Goal: Information Seeking & Learning: Learn about a topic

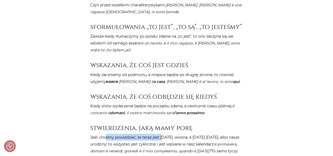
drag, startPoint x: 106, startPoint y: 131, endPoint x: 141, endPoint y: 138, distance: 35.6
click at [162, 134] on p "Jeśli chcemy powiedzieć, że teraz jest Wielkanoc, wiosna, a jutro piątek, albo …" at bounding box center [166, 147] width 153 height 27
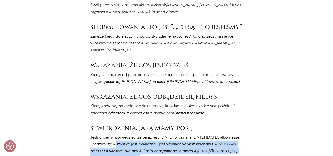
drag, startPoint x: 111, startPoint y: 138, endPoint x: 141, endPoint y: 148, distance: 31.8
click at [141, 148] on p "Jeśli chcemy powiedzieć, że teraz jest Wielkanoc, wiosna, a jutro piątek, albo …" at bounding box center [166, 147] width 153 height 27
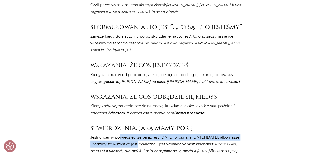
drag, startPoint x: 119, startPoint y: 129, endPoint x: 133, endPoint y: 134, distance: 14.5
click at [133, 134] on p "Jeśli chcemy powiedzieć, że teraz jest Wielkanoc, wiosna, a jutro piątek, albo …" at bounding box center [166, 147] width 153 height 27
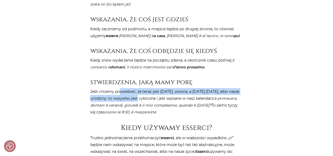
scroll to position [631, 0]
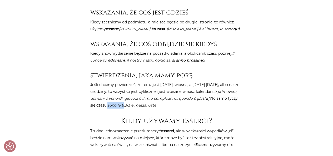
drag, startPoint x: 108, startPoint y: 99, endPoint x: 124, endPoint y: 100, distance: 15.9
click at [124, 100] on p "Jeśli chcemy powiedzieć, że teraz jest Wielkanoc, wiosna, a jutro piątek, albo …" at bounding box center [166, 94] width 153 height 27
drag, startPoint x: 173, startPoint y: 91, endPoint x: 188, endPoint y: 90, distance: 15.6
click at [188, 90] on em "è primavera, domani è venerdì, giovedì è il mio compleanno, quando è Pasqua?" at bounding box center [163, 95] width 147 height 12
drag, startPoint x: 116, startPoint y: 123, endPoint x: 146, endPoint y: 123, distance: 30.0
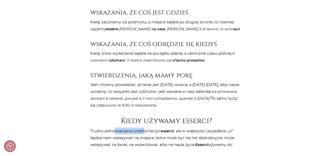
click at [146, 128] on p "Trudno jednoznaczenie przetłumaczyć esserci , ale w większości wypadków „ci” bę…" at bounding box center [166, 138] width 153 height 21
drag, startPoint x: 113, startPoint y: 133, endPoint x: 154, endPoint y: 129, distance: 41.2
click at [153, 129] on p "Trudno jednoznaczenie przetłumaczyć esserci , ale w większości wypadków „ci” bę…" at bounding box center [166, 138] width 153 height 21
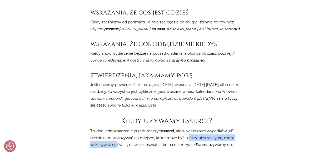
drag, startPoint x: 117, startPoint y: 139, endPoint x: 188, endPoint y: 133, distance: 71.5
click at [188, 133] on p "Trudno jednoznaczenie przetłumaczyć esserci , ale w większości wypadków „ci” bę…" at bounding box center [166, 138] width 153 height 21
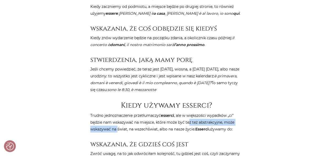
scroll to position [657, 0]
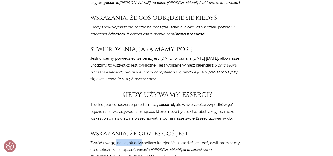
drag, startPoint x: 115, startPoint y: 135, endPoint x: 141, endPoint y: 136, distance: 26.3
click at [141, 139] on p "Zwróć uwagę, na to jak odwróciłam kolejność, tu gdzieś jest coś, czyli zaczynam…" at bounding box center [166, 149] width 153 height 21
drag, startPoint x: 113, startPoint y: 143, endPoint x: 116, endPoint y: 142, distance: 3.5
click at [116, 142] on p "Zwróć uwagę, na to jak odwróciłam kolejność, tu gdzieś jest coś, czyli zaczynam…" at bounding box center [166, 149] width 153 height 21
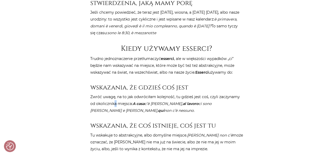
scroll to position [710, 0]
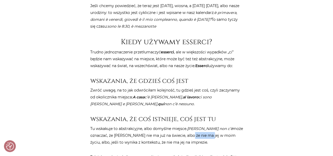
drag, startPoint x: 167, startPoint y: 128, endPoint x: 184, endPoint y: 126, distance: 16.9
click at [187, 127] on p "Tu wskakuje to abstrakcyjne, albo domyślne miejsce. Laura non c’è może oznaczać…" at bounding box center [166, 135] width 153 height 21
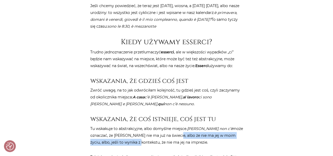
drag, startPoint x: 121, startPoint y: 136, endPoint x: 154, endPoint y: 131, distance: 33.3
click at [154, 131] on p "Tu wskakuje to abstrakcyjne, albo domyślne miejsce. Laura non c’è może oznaczać…" at bounding box center [166, 135] width 153 height 21
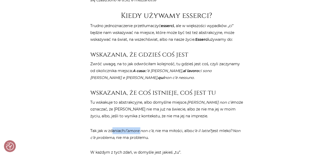
drag, startPoint x: 113, startPoint y: 124, endPoint x: 141, endPoint y: 121, distance: 28.5
click at [141, 127] on p "Tak jak w zdaniach: l’amore non c’è , nie ma miłości, albo c’è il latte? jest m…" at bounding box center [166, 134] width 153 height 14
drag, startPoint x: 95, startPoint y: 124, endPoint x: 150, endPoint y: 119, distance: 54.6
drag, startPoint x: 185, startPoint y: 123, endPoint x: 200, endPoint y: 123, distance: 15.5
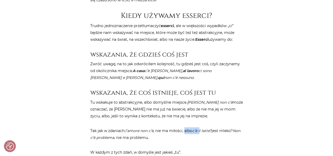
click at [200, 127] on p "Tak jak w zdaniach: l’amore non c’è , nie ma miłości, albo c’è il latte? jest m…" at bounding box center [166, 134] width 153 height 14
drag, startPoint x: 107, startPoint y: 130, endPoint x: 118, endPoint y: 129, distance: 11.2
click at [118, 129] on em "Non c’è problema" at bounding box center [165, 134] width 150 height 12
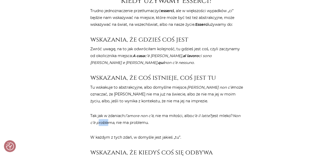
scroll to position [763, 0]
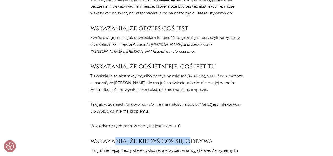
drag, startPoint x: 120, startPoint y: 131, endPoint x: 191, endPoint y: 123, distance: 71.8
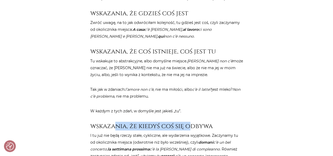
scroll to position [789, 0]
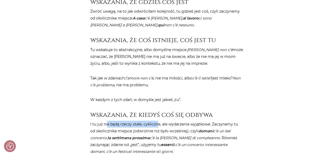
drag, startPoint x: 107, startPoint y: 119, endPoint x: 157, endPoint y: 112, distance: 50.4
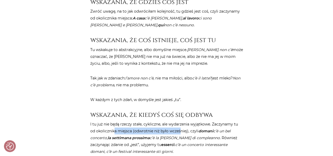
drag, startPoint x: 114, startPoint y: 124, endPoint x: 181, endPoint y: 122, distance: 67.3
click at [181, 122] on p "I tu już nie będą rzeczy stałe, cykliczne, ale wydarzenia wyjątkowe. Zaczynamy …" at bounding box center [166, 138] width 153 height 34
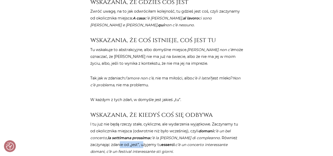
drag, startPoint x: 120, startPoint y: 137, endPoint x: 142, endPoint y: 137, distance: 22.1
click at [142, 137] on p "I tu już nie będą rzeczy stałe, cykliczne, ale wydarzenia wyjątkowe. Zaczynamy …" at bounding box center [166, 138] width 153 height 34
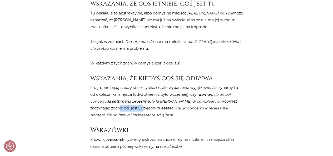
scroll to position [841, 0]
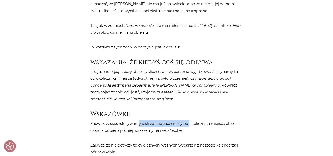
drag, startPoint x: 141, startPoint y: 117, endPoint x: 192, endPoint y: 115, distance: 50.8
click at [192, 120] on p "Zauważ, że esserci używamy jeśli zdanie zaczniemy od okolicznika miejsca albo c…" at bounding box center [166, 127] width 153 height 14
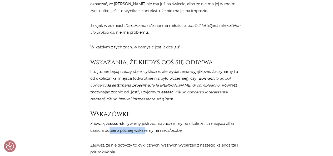
drag, startPoint x: 109, startPoint y: 123, endPoint x: 146, endPoint y: 124, distance: 36.3
click at [146, 124] on p "Zauważ, że esserci używamy jeśli zdanie zaczniemy od okolicznika miejsca albo c…" at bounding box center [166, 127] width 153 height 14
drag, startPoint x: 131, startPoint y: 136, endPoint x: 165, endPoint y: 135, distance: 34.2
click at [165, 142] on p "Zauważ, że nie dotyczy to cyklicznych, ważnych wydarzeń z naszego kalendarza i …" at bounding box center [166, 149] width 153 height 14
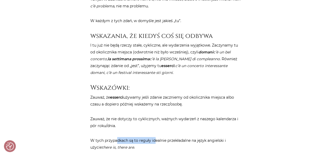
drag, startPoint x: 116, startPoint y: 132, endPoint x: 155, endPoint y: 132, distance: 38.7
click at [155, 137] on p "W tych przypadkach są to reguły idealnie przekładalne na język angielski i użyc…" at bounding box center [166, 144] width 153 height 14
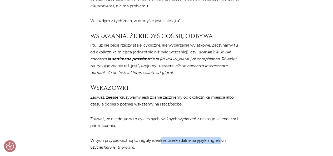
drag, startPoint x: 160, startPoint y: 133, endPoint x: 220, endPoint y: 133, distance: 59.4
click at [220, 137] on p "W tych przypadkach są to reguły idealnie przekładalne na język angielski i użyc…" at bounding box center [166, 144] width 153 height 14
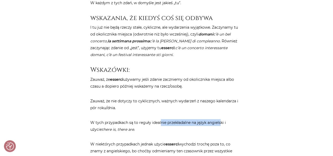
scroll to position [894, 0]
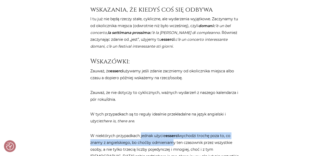
drag, startPoint x: 140, startPoint y: 129, endPoint x: 174, endPoint y: 134, distance: 33.8
click at [174, 134] on p "W niektórych przypadkach jednak użycie esserci wychodzi trochę poza to, co znam…" at bounding box center [166, 156] width 153 height 48
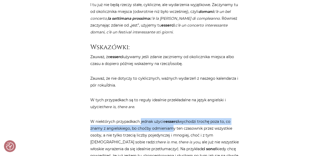
scroll to position [920, 0]
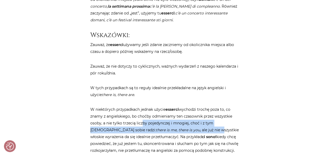
drag, startPoint x: 141, startPoint y: 116, endPoint x: 169, endPoint y: 121, distance: 28.2
click at [169, 121] on p "W niektórych przypadkach jednak użycie esserci wychodzi trochę poza to, co znam…" at bounding box center [166, 130] width 153 height 48
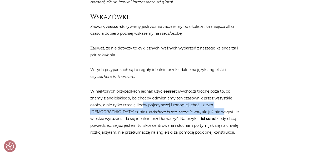
scroll to position [947, 0]
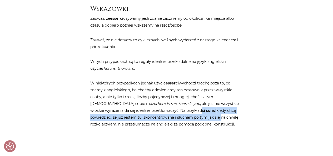
drag, startPoint x: 155, startPoint y: 103, endPoint x: 173, endPoint y: 108, distance: 18.4
click at [173, 108] on p "W niektórych przypadkach jednak użycie esserci wychodzi trochę poza to, co znam…" at bounding box center [166, 104] width 153 height 48
drag, startPoint x: 138, startPoint y: 103, endPoint x: 176, endPoint y: 109, distance: 39.0
click at [176, 109] on p "W niektórych przypadkach jednak użycie esserci wychodzi trochę poza to, co znam…" at bounding box center [166, 104] width 153 height 48
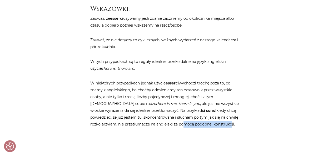
drag, startPoint x: 149, startPoint y: 116, endPoint x: 197, endPoint y: 117, distance: 47.9
click at [197, 117] on p "W niektórych przypadkach jednak użycie esserci wychodzi trochę poza to, co znam…" at bounding box center [166, 104] width 153 height 48
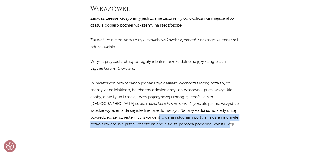
drag, startPoint x: 111, startPoint y: 111, endPoint x: 196, endPoint y: 115, distance: 85.5
click at [196, 115] on p "W niektórych przypadkach jednak użycie esserci wychodzi trochę poza to, co znam…" at bounding box center [166, 104] width 153 height 48
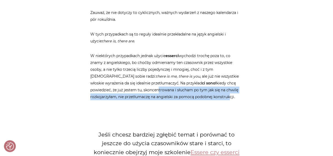
scroll to position [999, 0]
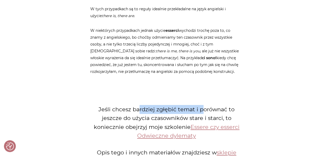
drag, startPoint x: 138, startPoint y: 102, endPoint x: 203, endPoint y: 99, distance: 64.8
click at [203, 105] on p "Jeśli chcesz bardziej zgłębić temat i porównać to jeszcze do użycia czasowników…" at bounding box center [166, 122] width 153 height 35
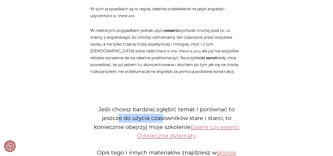
drag, startPoint x: 118, startPoint y: 111, endPoint x: 163, endPoint y: 110, distance: 45.2
click at [163, 110] on p "Jeśli chcesz bardziej zgłębić temat i porównać to jeszcze do użycia czasowników…" at bounding box center [166, 122] width 153 height 35
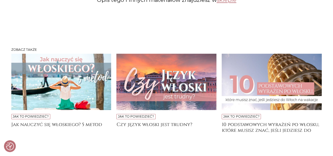
scroll to position [1157, 0]
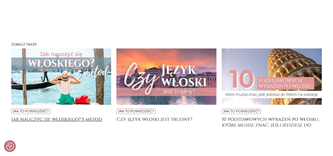
click at [79, 116] on h4 "Jak nauczyć się włoskiego? 5 metod" at bounding box center [61, 121] width 100 height 11
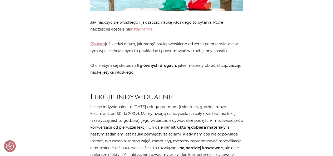
scroll to position [210, 0]
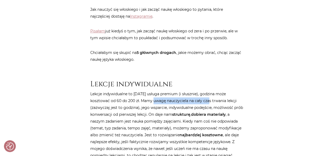
drag, startPoint x: 151, startPoint y: 100, endPoint x: 206, endPoint y: 101, distance: 55.0
click at [206, 101] on p "Lekcje indywidualne to [DATE] usługa premium (i słusznie), godzina może kosztow…" at bounding box center [166, 127] width 153 height 75
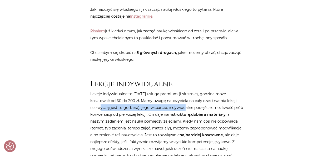
drag, startPoint x: 99, startPoint y: 108, endPoint x: 182, endPoint y: 106, distance: 83.4
click at [182, 106] on p "Lekcje indywidualne to [DATE] usługa premium (i słusznie), godzina może kosztow…" at bounding box center [166, 127] width 153 height 75
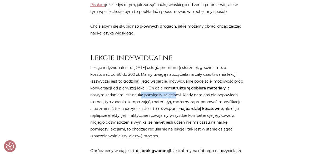
drag, startPoint x: 146, startPoint y: 96, endPoint x: 177, endPoint y: 96, distance: 31.8
click at [177, 96] on p "Lekcje indywidualne to [DATE] usługa premium (i słusznie), godzina może kosztow…" at bounding box center [166, 101] width 153 height 75
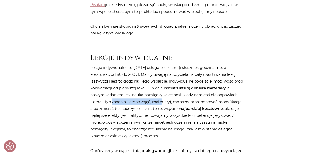
drag, startPoint x: 111, startPoint y: 101, endPoint x: 162, endPoint y: 100, distance: 50.8
click at [162, 100] on p "Lekcje indywidualne to [DATE] usługa premium (i słusznie), godzina może kosztow…" at bounding box center [166, 101] width 153 height 75
drag, startPoint x: 103, startPoint y: 109, endPoint x: 128, endPoint y: 107, distance: 25.3
click at [128, 107] on p "Lekcje indywidualne to [DATE] usługa premium (i słusznie), godzina może kosztow…" at bounding box center [166, 101] width 153 height 75
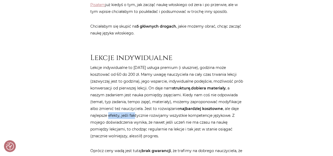
drag, startPoint x: 109, startPoint y: 113, endPoint x: 134, endPoint y: 114, distance: 25.5
click at [134, 114] on p "Lekcje indywidualne to [DATE] usługa premium (i słusznie), godzina może kosztow…" at bounding box center [166, 101] width 153 height 75
drag, startPoint x: 122, startPoint y: 122, endPoint x: 143, endPoint y: 123, distance: 20.5
click at [143, 123] on p "Lekcje indywidualne to [DATE] usługa premium (i słusznie), godzina może kosztow…" at bounding box center [166, 101] width 153 height 75
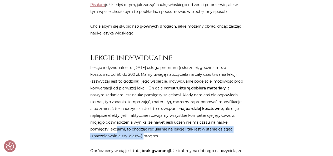
drag, startPoint x: 116, startPoint y: 129, endPoint x: 143, endPoint y: 136, distance: 27.9
click at [143, 136] on p "Lekcje indywidualne to [DATE] usługa premium (i słusznie), godzina może kosztow…" at bounding box center [166, 101] width 153 height 75
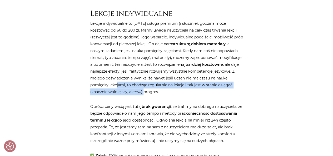
scroll to position [289, 0]
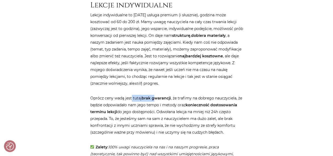
drag, startPoint x: 131, startPoint y: 98, endPoint x: 155, endPoint y: 97, distance: 24.0
click at [155, 97] on p "Oprócz ceny wadą jest tutaj brak gwarancji , że trafimy na dobrego nauczyciela,…" at bounding box center [166, 115] width 153 height 41
drag, startPoint x: 114, startPoint y: 98, endPoint x: 183, endPoint y: 98, distance: 68.9
click at [183, 98] on p "Oprócz ceny wadą jest tutaj brak gwarancji , że trafimy na dobrego nauczyciela,…" at bounding box center [166, 115] width 153 height 41
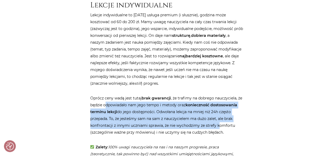
drag, startPoint x: 105, startPoint y: 105, endPoint x: 219, endPoint y: 122, distance: 115.4
click at [219, 122] on p "Oprócz ceny wadą jest tutaj brak gwarancji , że trafimy na dobrego nauczyciela,…" at bounding box center [166, 115] width 153 height 41
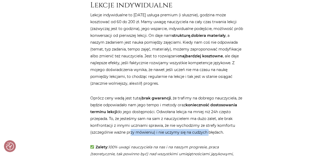
drag, startPoint x: 130, startPoint y: 130, endPoint x: 208, endPoint y: 131, distance: 77.8
click at [208, 131] on p "Oprócz ceny wadą jest tutaj brak gwarancji , że trafimy na dobrego nauczyciela,…" at bounding box center [166, 115] width 153 height 41
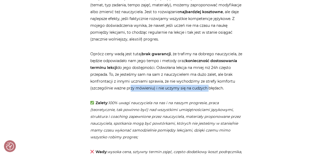
scroll to position [342, 0]
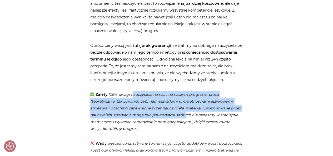
drag, startPoint x: 135, startPoint y: 95, endPoint x: 186, endPoint y: 114, distance: 54.6
click at [186, 114] on em "100% uwagi nauczyciela na nas i na naszym progresie, praca (teoretycznie, tak p…" at bounding box center [165, 111] width 150 height 39
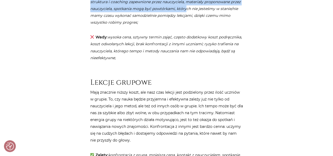
scroll to position [473, 0]
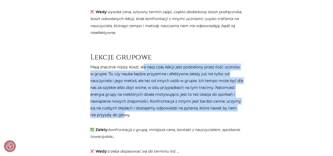
drag, startPoint x: 144, startPoint y: 68, endPoint x: 124, endPoint y: 112, distance: 47.7
click at [124, 112] on p "Mają znacznie niższy koszt, ale nasz czas lekcji jest podzielony przez ilość uc…" at bounding box center [166, 90] width 153 height 55
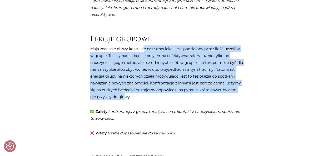
scroll to position [500, 0]
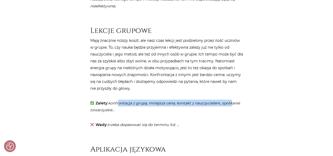
drag, startPoint x: 118, startPoint y: 102, endPoint x: 232, endPoint y: 103, distance: 114.1
click at [232, 103] on em "konfrontacja z grupą, mniejsza cena, kontakt z nauczycielem, spotkanie towarzys…" at bounding box center [164, 107] width 149 height 12
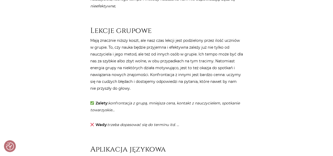
click at [107, 104] on p "Zalety : konfrontacja z grupą, mniejsza cena, kontakt z nauczycielem, spotkanie…" at bounding box center [166, 107] width 153 height 14
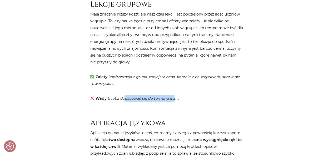
drag, startPoint x: 122, startPoint y: 99, endPoint x: 172, endPoint y: 97, distance: 50.5
click at [172, 97] on em "trzeba dopasować się do terminu itd. …" at bounding box center [143, 98] width 72 height 5
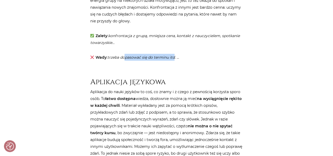
scroll to position [578, 0]
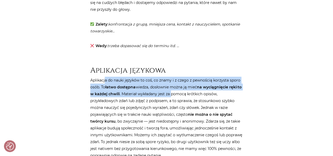
drag, startPoint x: 104, startPoint y: 80, endPoint x: 175, endPoint y: 92, distance: 72.1
click at [175, 92] on p "Aplikacja do nauki języków to coś, co znamy i z czego z pewnością korzysta spor…" at bounding box center [166, 118] width 153 height 82
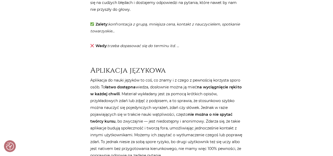
click at [93, 80] on p "Aplikacja do nauki języków to coś, co znamy i z czego z pewnością korzysta spor…" at bounding box center [166, 118] width 153 height 82
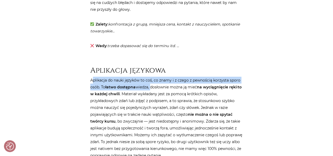
drag, startPoint x: 93, startPoint y: 80, endPoint x: 150, endPoint y: 85, distance: 57.5
click at [150, 85] on p "Aplikacja do nauki języków to coś, co znamy i z czego z pewnością korzysta spor…" at bounding box center [166, 118] width 153 height 82
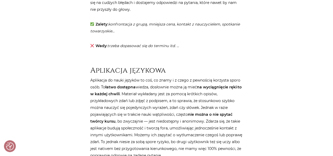
click at [91, 81] on p "Aplikacja do nauki języków to coś, co znamy i z czego z pewnością korzysta spor…" at bounding box center [166, 118] width 153 height 82
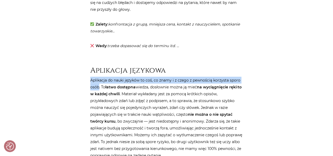
drag, startPoint x: 91, startPoint y: 81, endPoint x: 99, endPoint y: 88, distance: 10.3
click at [99, 88] on p "Aplikacja do nauki języków to coś, co znamy i z czego z pewnością korzysta spor…" at bounding box center [166, 118] width 153 height 82
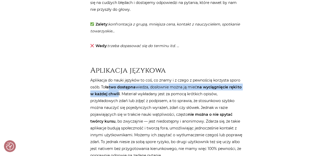
drag, startPoint x: 108, startPoint y: 88, endPoint x: 122, endPoint y: 91, distance: 14.2
click at [122, 91] on p "Aplikacja do nauki języków to coś, co znamy i z czego z pewnością korzysta spor…" at bounding box center [166, 118] width 153 height 82
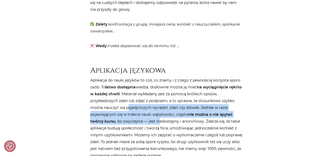
drag, startPoint x: 129, startPoint y: 105, endPoint x: 160, endPoint y: 119, distance: 33.7
click at [160, 119] on p "Aplikacja do nauki języków to coś, co znamy i z czego z pewnością korzysta spor…" at bounding box center [166, 118] width 153 height 82
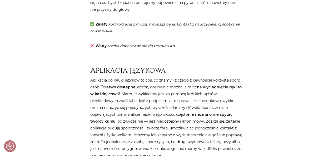
click at [138, 99] on p "Aplikacja do nauki języków to coś, co znamy i z czego z pewnością korzysta spor…" at bounding box center [166, 118] width 153 height 82
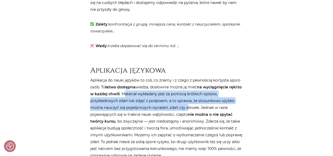
drag, startPoint x: 128, startPoint y: 95, endPoint x: 187, endPoint y: 106, distance: 59.7
click at [187, 106] on p "Aplikacja do nauki języków to coś, co znamy i z czego z pewnością korzysta spor…" at bounding box center [166, 118] width 153 height 82
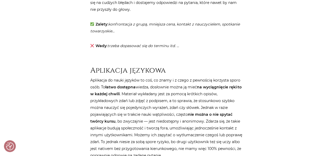
click at [129, 89] on strong "łatwo dostępna" at bounding box center [120, 87] width 30 height 5
click at [117, 94] on strong "to w każdej chwili" at bounding box center [165, 91] width 151 height 12
drag, startPoint x: 113, startPoint y: 101, endPoint x: 155, endPoint y: 102, distance: 41.8
click at [155, 102] on p "Aplikacja do nauki języków to coś, co znamy i z czego z pewnością korzysta spor…" at bounding box center [166, 118] width 153 height 82
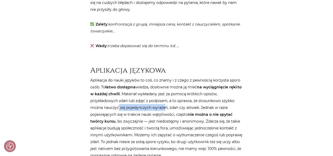
drag, startPoint x: 119, startPoint y: 109, endPoint x: 165, endPoint y: 104, distance: 46.8
click at [165, 104] on p "Aplikacja do nauki języków to coś, co znamy i z czego z pewnością korzysta spor…" at bounding box center [166, 118] width 153 height 82
drag, startPoint x: 134, startPoint y: 113, endPoint x: 163, endPoint y: 112, distance: 28.7
click at [163, 112] on p "Aplikacja do nauki języków to coś, co znamy i z czego z pewnością korzysta spor…" at bounding box center [166, 118] width 153 height 82
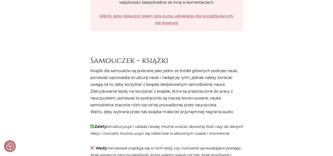
scroll to position [1315, 0]
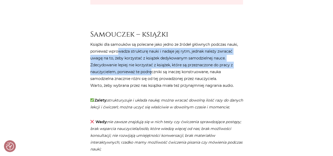
drag, startPoint x: 118, startPoint y: 54, endPoint x: 151, endPoint y: 73, distance: 38.1
click at [151, 73] on p "Książki dla samouków są polecane jako jedno ze źródeł głównych podczas nauki, p…" at bounding box center [166, 65] width 153 height 48
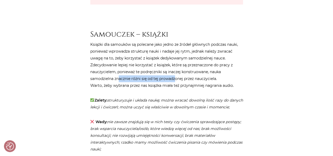
drag, startPoint x: 119, startPoint y: 77, endPoint x: 176, endPoint y: 75, distance: 56.6
click at [176, 75] on p "Książki dla samouków są polecane jako jedno ze źródeł głównych podczas nauki, p…" at bounding box center [166, 65] width 153 height 48
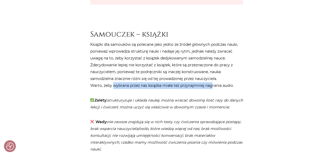
drag, startPoint x: 113, startPoint y: 86, endPoint x: 189, endPoint y: 83, distance: 75.2
click at [211, 83] on p "Książki dla samouków są polecane jako jedno ze źródeł głównych podczas nauki, p…" at bounding box center [166, 65] width 153 height 48
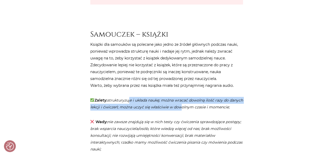
drag, startPoint x: 131, startPoint y: 99, endPoint x: 195, endPoint y: 103, distance: 64.6
click at [195, 103] on p "Zalety: strukturyzuje i układa naukę; można wracać dowolną ilość razy do danych…" at bounding box center [166, 104] width 153 height 14
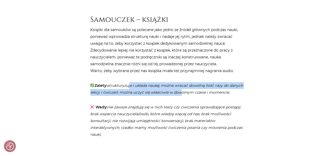
scroll to position [1341, 0]
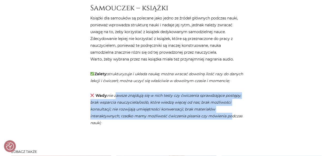
drag, startPoint x: 117, startPoint y: 103, endPoint x: 232, endPoint y: 120, distance: 116.1
click at [232, 120] on em "nie zawsze znajdują się w nich testy czy ćwiczenia sprawdzające postępy; brak w…" at bounding box center [166, 109] width 152 height 32
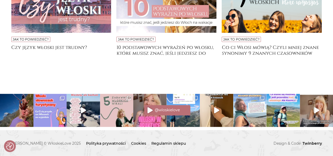
scroll to position [1526, 0]
